Goal: Navigation & Orientation: Go to known website

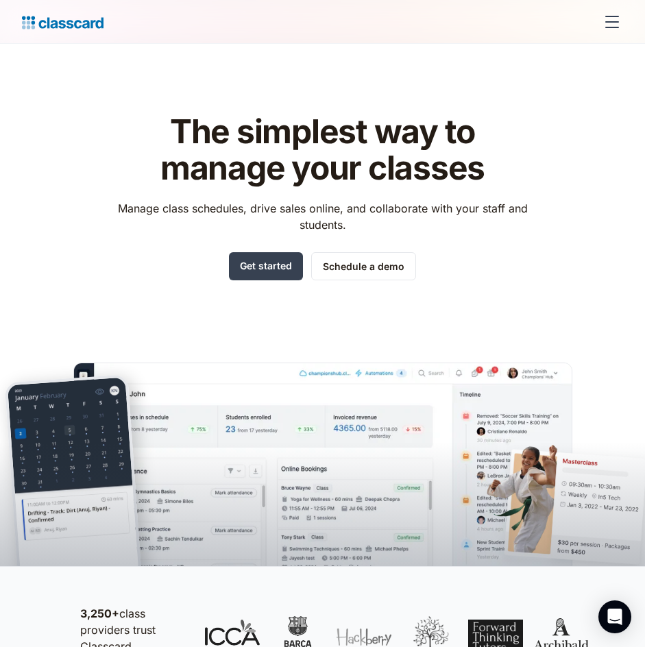
click at [619, 24] on div "menu" at bounding box center [612, 21] width 33 height 33
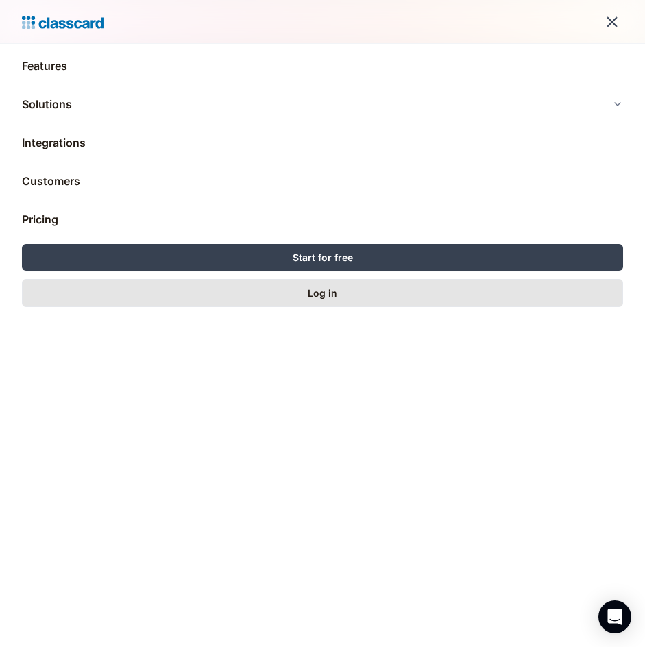
click at [429, 295] on link "Log in" at bounding box center [322, 293] width 601 height 28
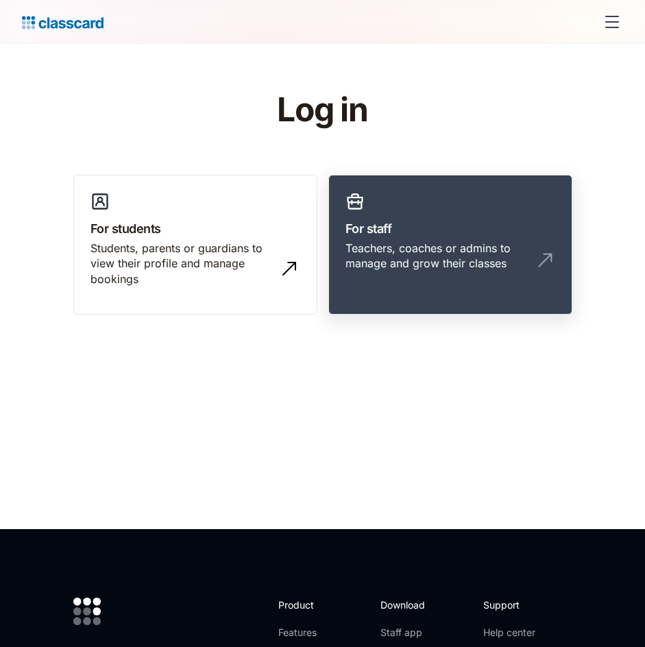
drag, startPoint x: 0, startPoint y: 0, endPoint x: 543, endPoint y: 263, distance: 603.2
click at [543, 263] on img at bounding box center [545, 260] width 22 height 22
